Goal: Ask a question: Seek information or help from site administrators or community

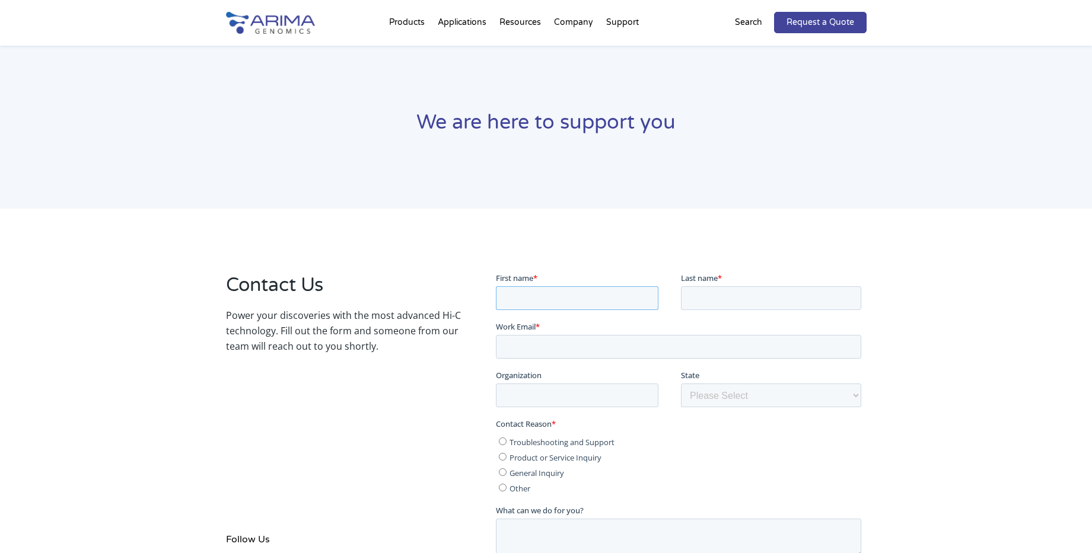
click at [587, 291] on input "First name *" at bounding box center [577, 298] width 162 height 24
type input "Yumi"
type input "Uetake"
type input "[EMAIL_ADDRESS][DOMAIN_NAME]"
type input "[GEOGRAPHIC_DATA]"
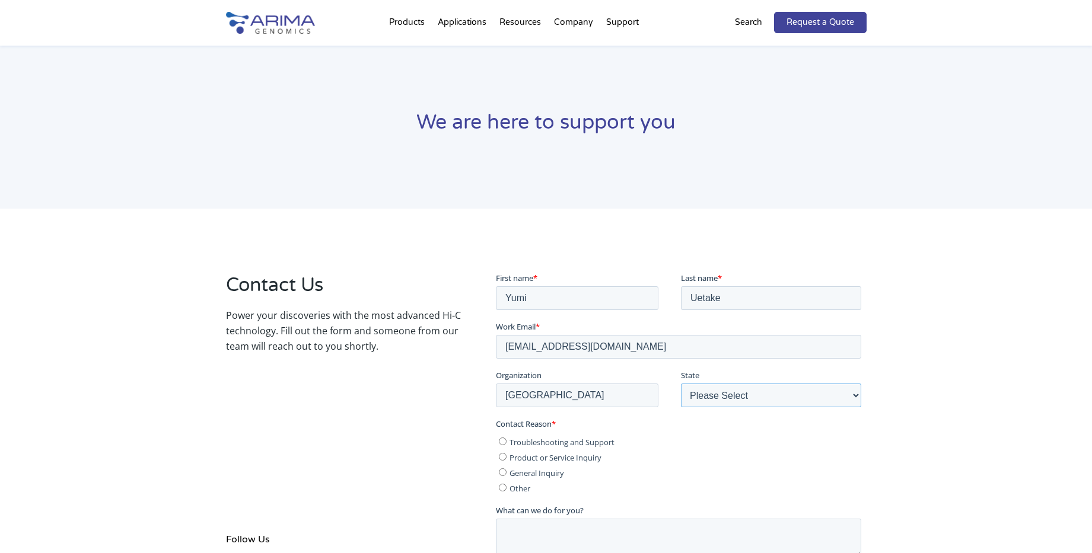
select select "[US_STATE]"
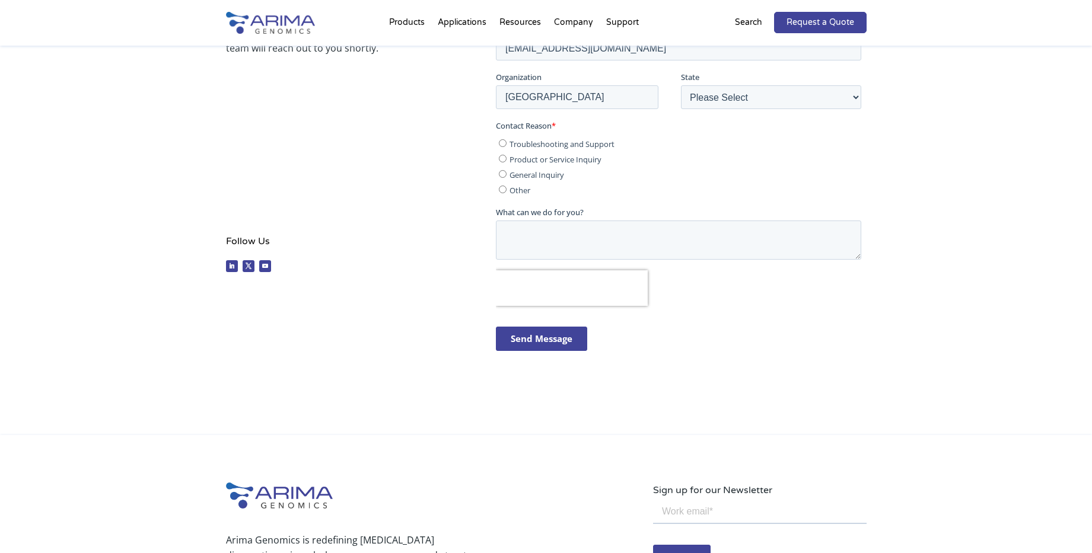
scroll to position [237, 0]
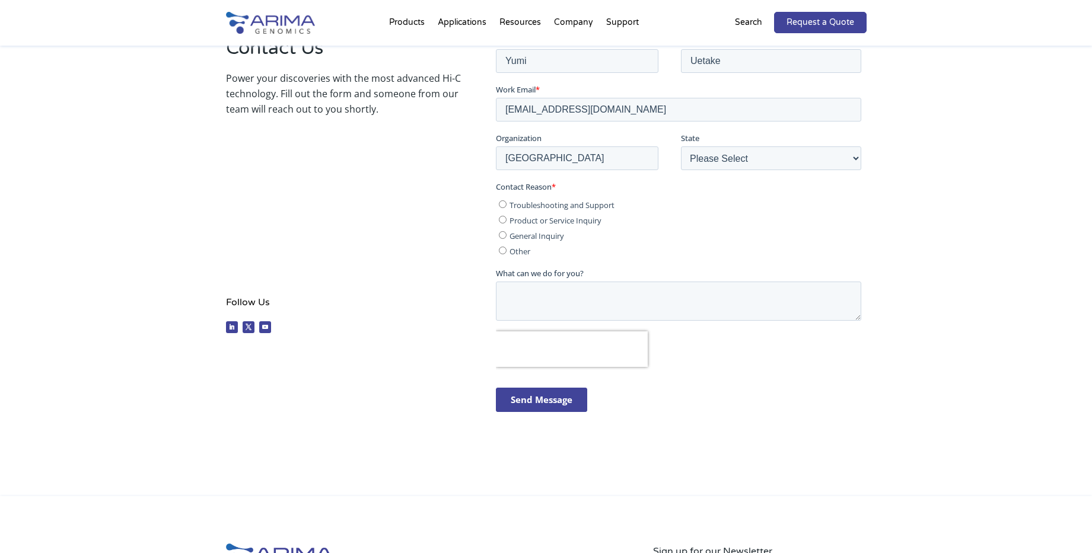
click at [505, 219] on input "Product or Service Inquiry" at bounding box center [503, 219] width 8 height 8
radio input "true"
click at [557, 292] on textarea "What can we do for you?" at bounding box center [678, 300] width 365 height 39
type textarea "W"
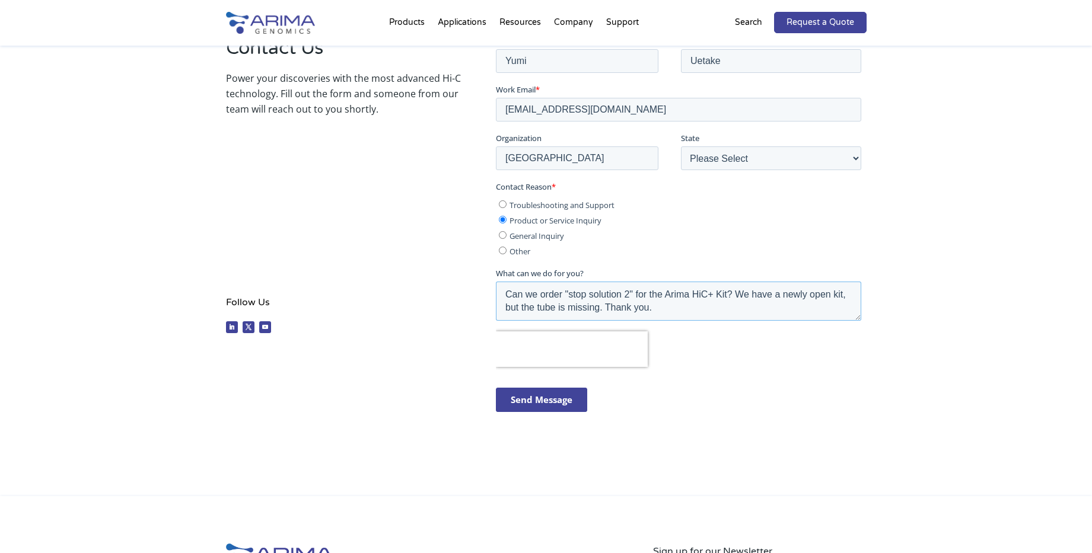
drag, startPoint x: 669, startPoint y: 309, endPoint x: 497, endPoint y: 285, distance: 173.6
click at [497, 285] on textarea "Can we order "stop solution 2" for the Arima HiC+ Kit? We have a newly open kit…" at bounding box center [678, 300] width 365 height 39
click at [726, 310] on textarea "Can we order "stop solution 2" for the Arima HiC+ Kit? We have a newly open kit…" at bounding box center [678, 300] width 365 height 39
drag, startPoint x: 673, startPoint y: 310, endPoint x: 481, endPoint y: 291, distance: 192.4
click html "First name * [PERSON_NAME] Last name * Uetake Work Email * [EMAIL_ADDRESS][DOMA…"
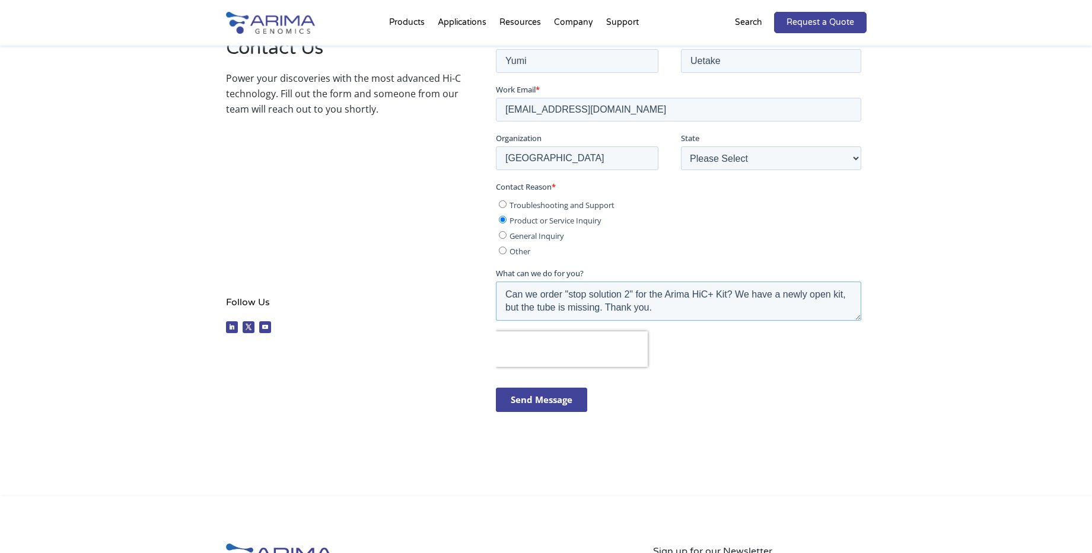
paste textarea "ould we order a replacement for “Stop Solution 2” from the Arima HiC+ Kit? We j…"
drag, startPoint x: 582, startPoint y: 294, endPoint x: 646, endPoint y: 295, distance: 64.0
click at [646, 295] on textarea "Could we order a replacement for “Stop Solution 2” from the Arima HiC+ Kit? We …" at bounding box center [678, 300] width 365 height 39
drag, startPoint x: 578, startPoint y: 308, endPoint x: 991, endPoint y: 343, distance: 415.4
click html "First name * [PERSON_NAME] Last name * Uetake Work Email * [EMAIL_ADDRESS][DOMA…"
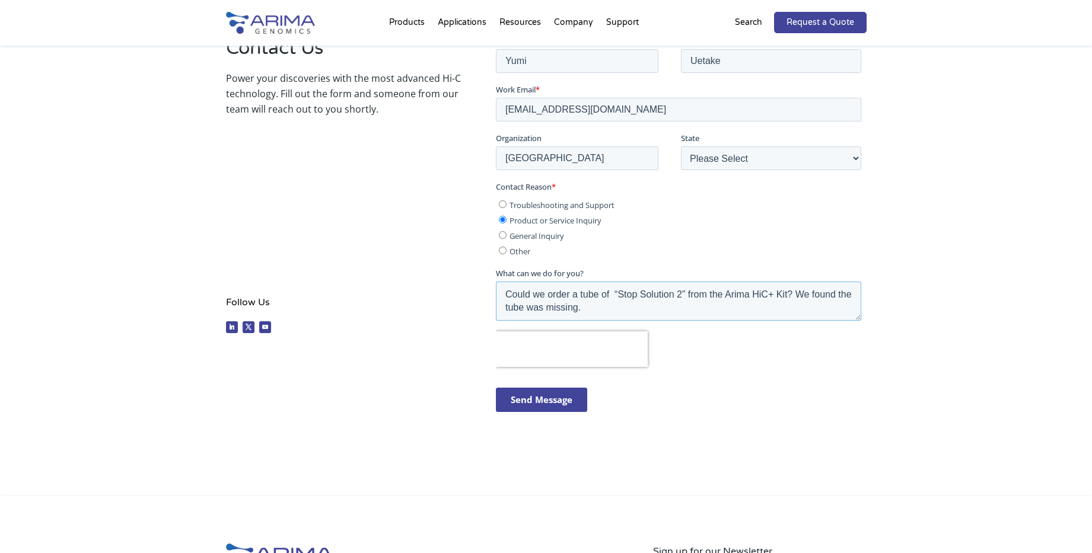
drag, startPoint x: 631, startPoint y: 310, endPoint x: 473, endPoint y: 286, distance: 159.4
click html "First name * [PERSON_NAME] Last name * Uetake Work Email * [EMAIL_ADDRESS][DOMA…"
paste textarea "replacement for “Stop Solution 2” from the Arima HiC+ Kit? We recently opened a…"
type textarea "Could we order a replacement for “Stop Solution 2” from the Arima HiC+ Kit? We …"
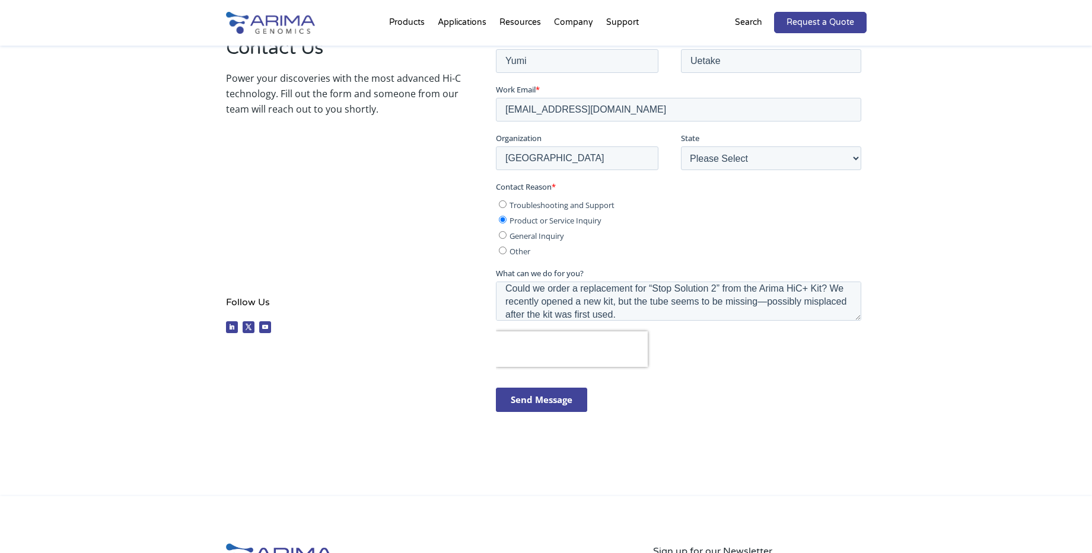
click at [537, 403] on input "Send Message" at bounding box center [541, 399] width 91 height 24
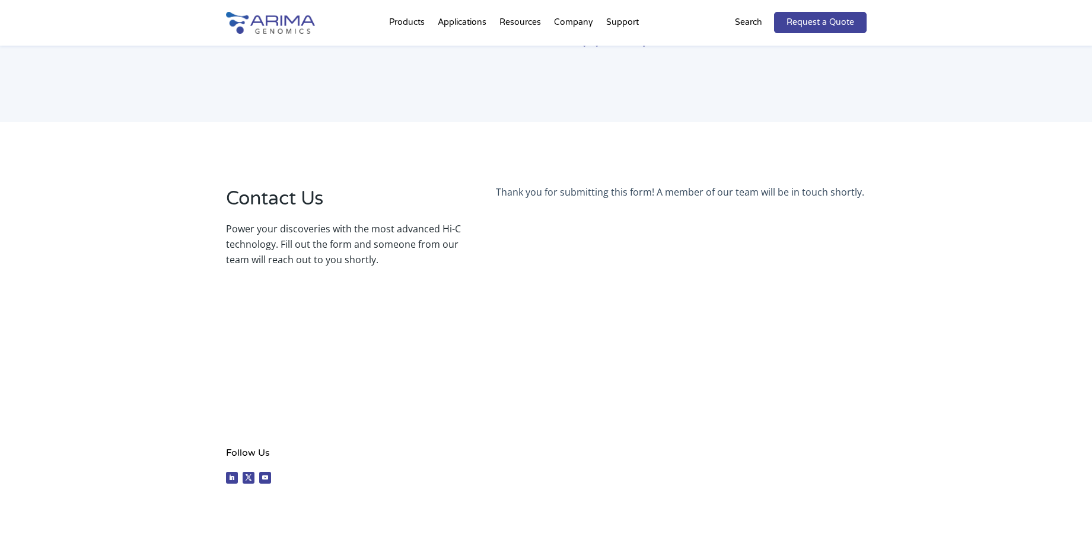
scroll to position [0, 0]
